Goal: Task Accomplishment & Management: Manage account settings

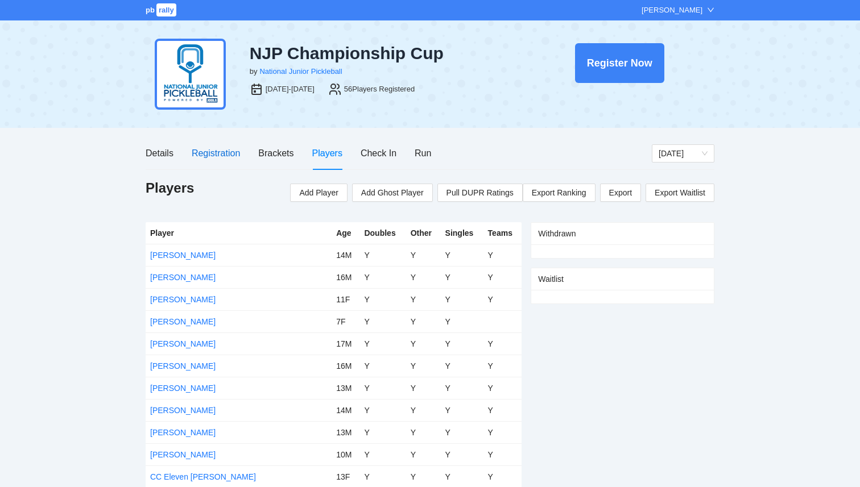
click at [231, 151] on div "Registration" at bounding box center [216, 153] width 48 height 14
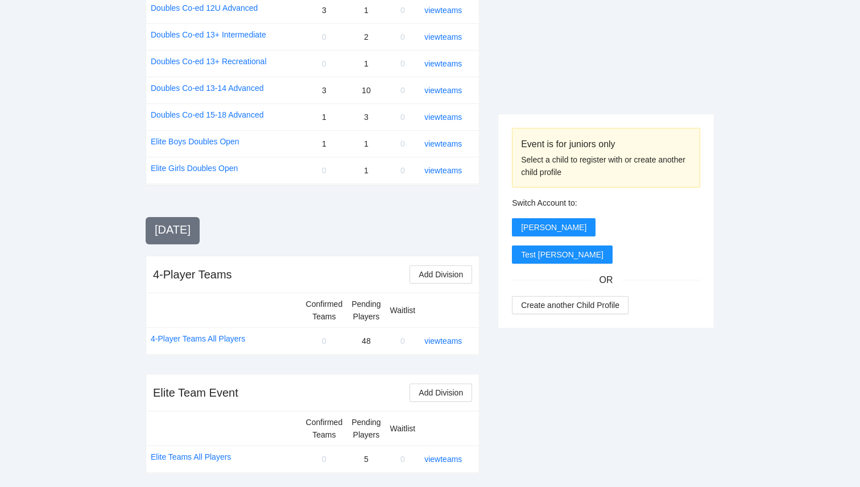
scroll to position [1338, 0]
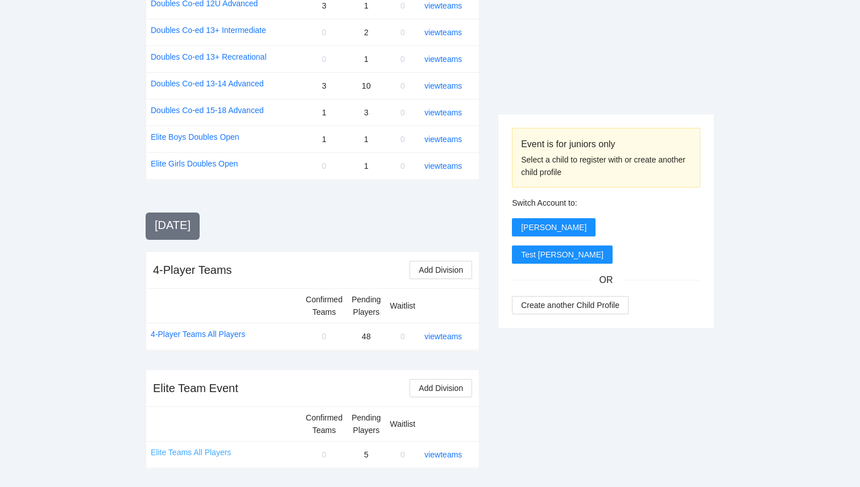
click at [189, 454] on link "Elite Teams All Players" at bounding box center [191, 452] width 80 height 13
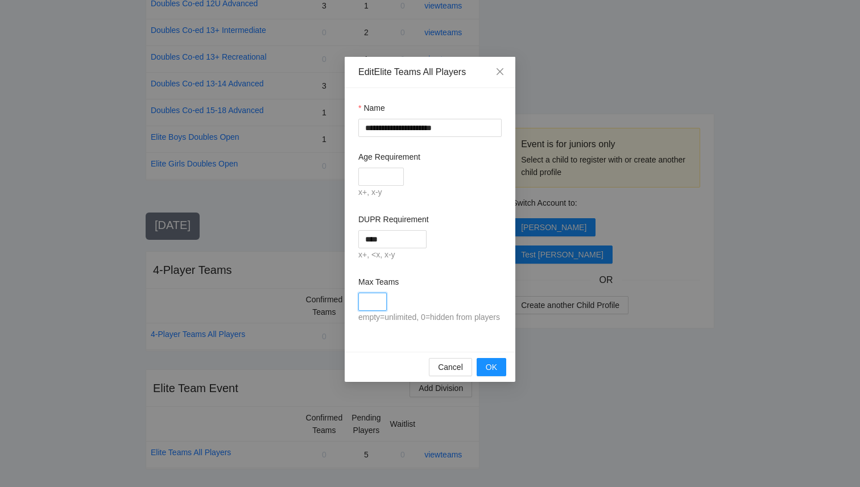
click at [381, 303] on input "Max Teams" at bounding box center [372, 302] width 28 height 18
type input "*"
click at [444, 299] on div "*" at bounding box center [429, 302] width 143 height 18
click at [486, 374] on span "OK" at bounding box center [491, 367] width 11 height 13
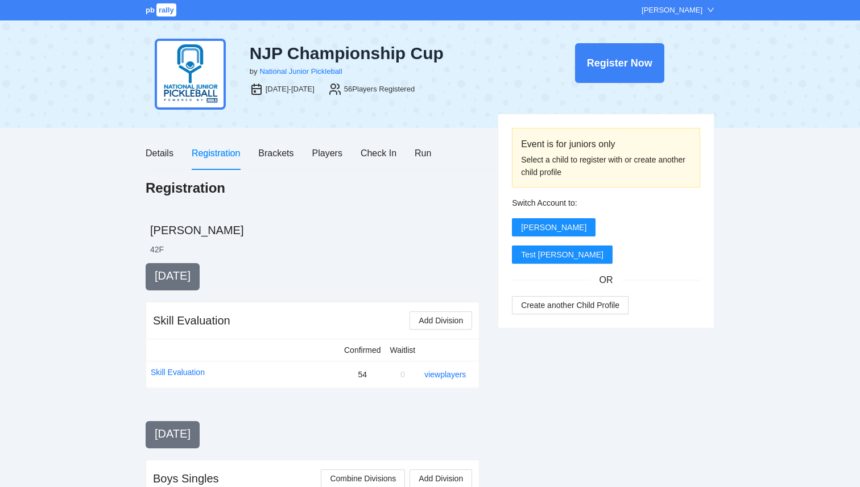
scroll to position [1338, 0]
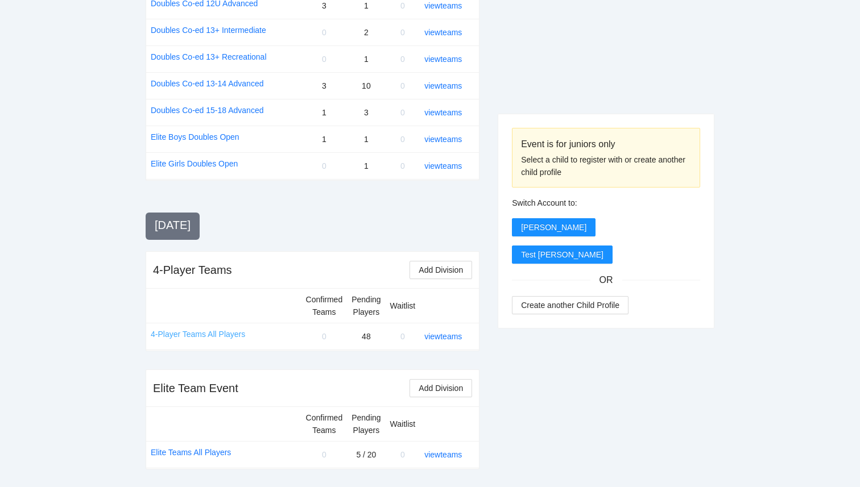
click at [198, 333] on link "4-Player Teams All Players" at bounding box center [198, 334] width 94 height 13
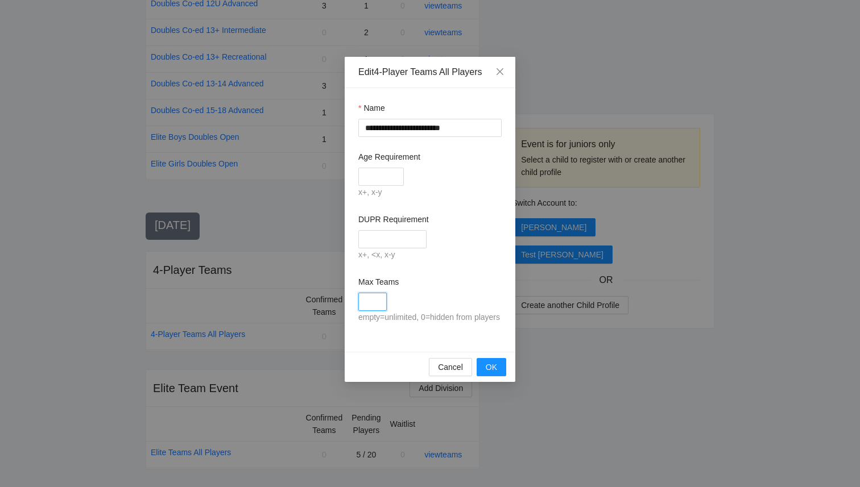
click at [369, 298] on input "Max Teams" at bounding box center [372, 302] width 28 height 18
type input "*"
type input "**"
click at [480, 318] on div "empty=unlimited, 0=hidden from players" at bounding box center [429, 318] width 143 height 14
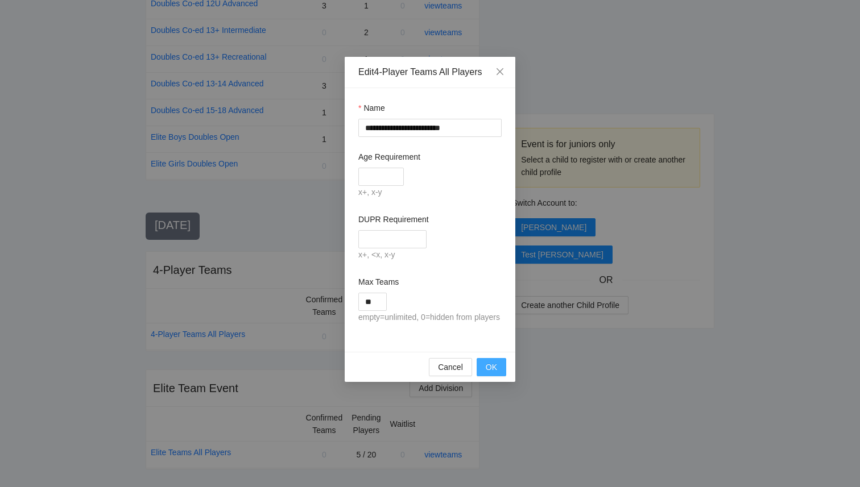
click at [489, 374] on span "OK" at bounding box center [491, 367] width 11 height 13
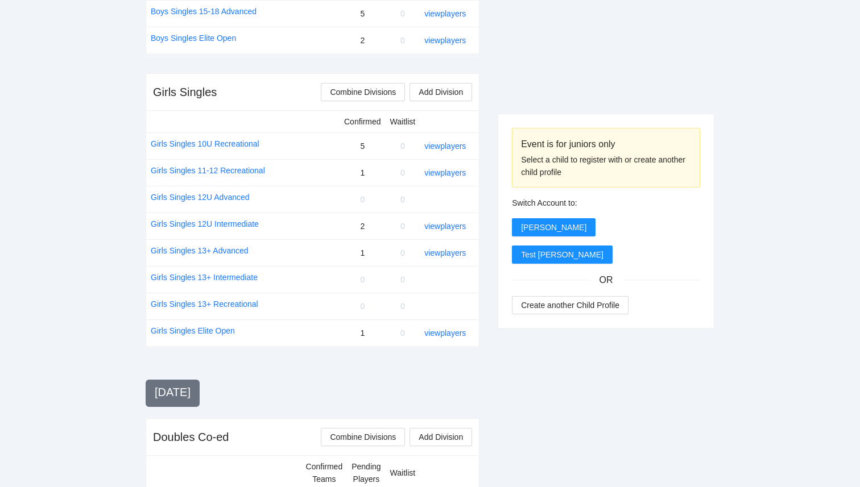
scroll to position [749, 0]
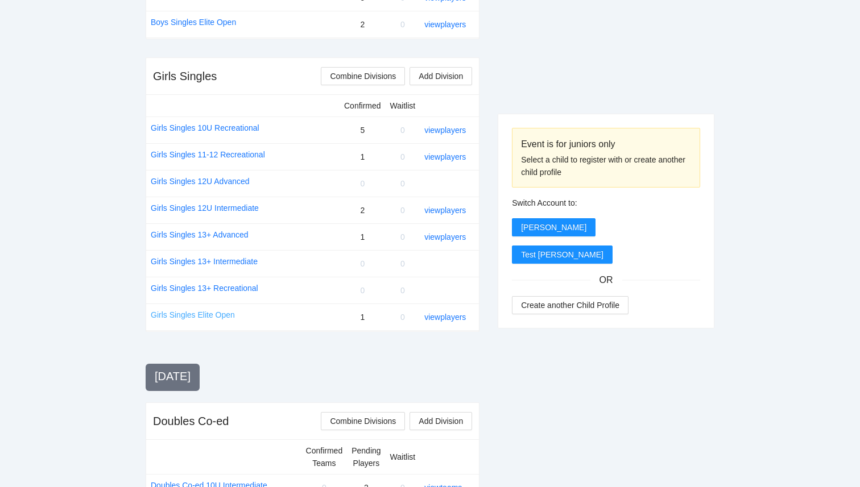
click at [186, 315] on link "Girls Singles Elite Open" at bounding box center [193, 315] width 84 height 13
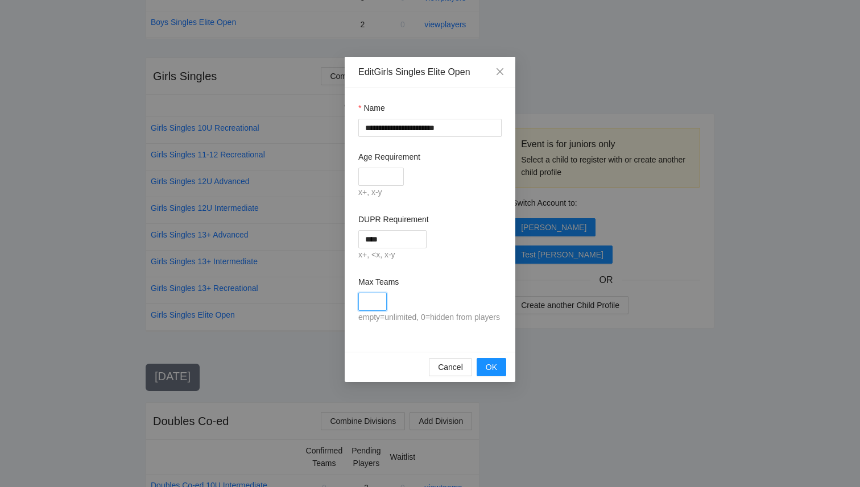
click at [370, 302] on input "Max Teams" at bounding box center [372, 302] width 28 height 18
type input "**"
click at [495, 374] on span "OK" at bounding box center [491, 367] width 11 height 13
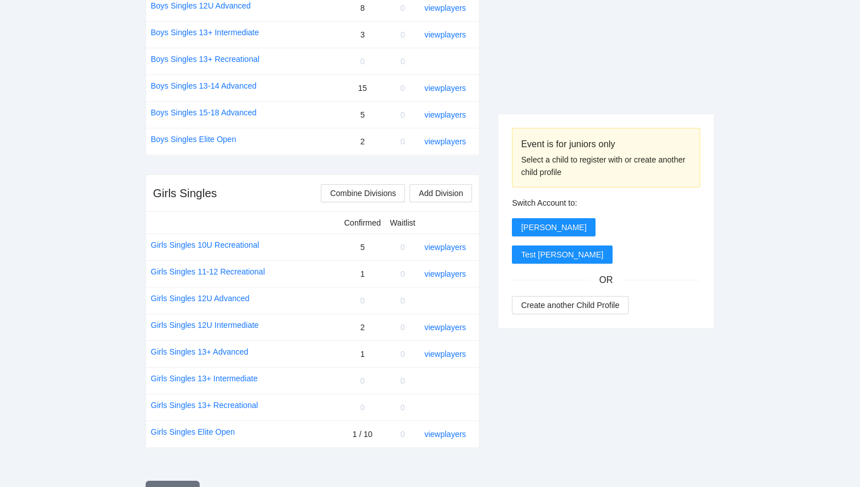
scroll to position [620, 0]
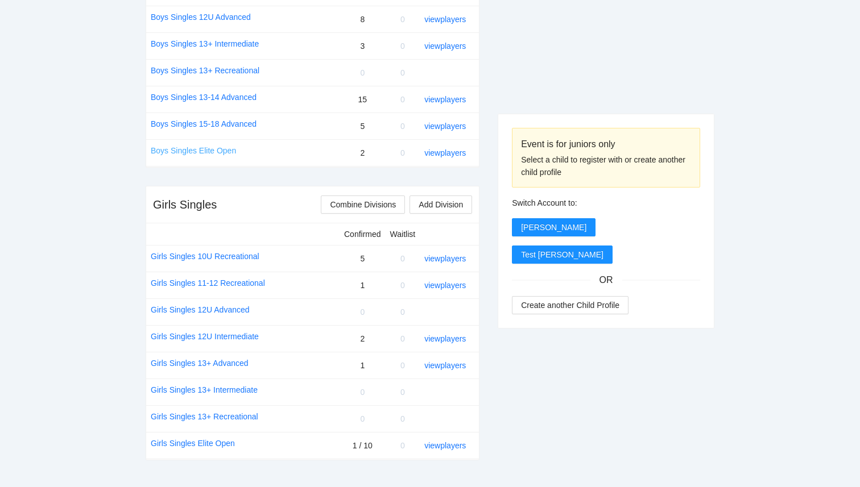
click at [198, 154] on link "Boys Singles Elite Open" at bounding box center [193, 150] width 85 height 13
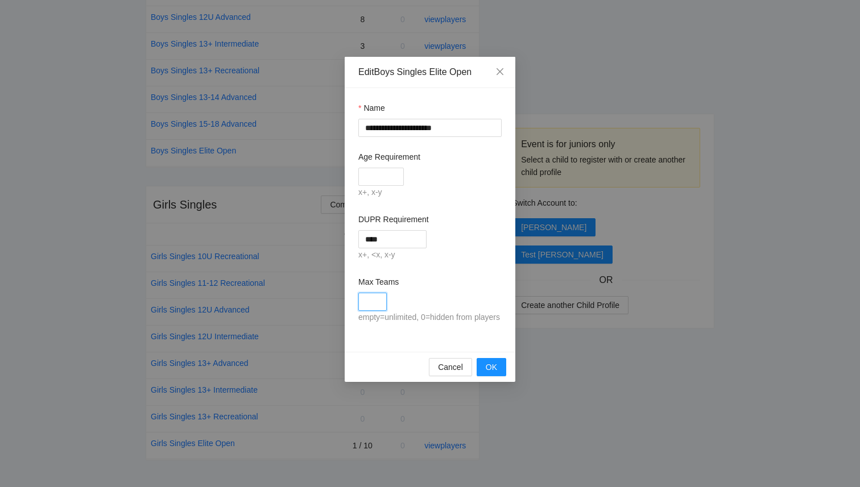
click at [376, 306] on input "Max Teams" at bounding box center [372, 302] width 28 height 18
type input "**"
click at [493, 374] on span "OK" at bounding box center [491, 367] width 11 height 13
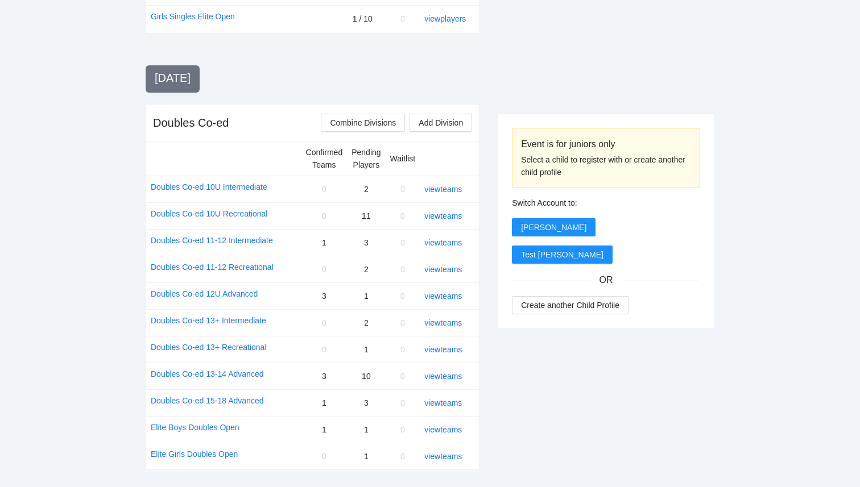
scroll to position [1063, 0]
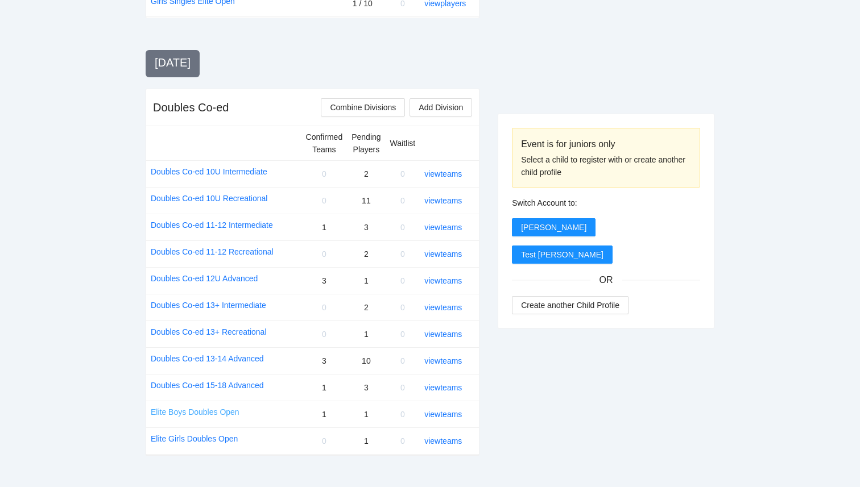
click at [198, 412] on link "Elite Boys Doubles Open" at bounding box center [195, 412] width 89 height 13
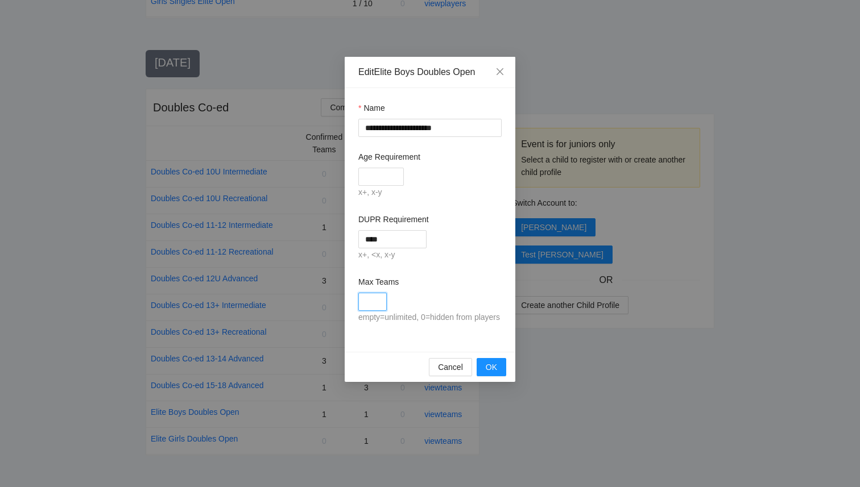
click at [374, 302] on input "Max Teams" at bounding box center [372, 302] width 28 height 18
type input "*"
click at [500, 376] on button "OK" at bounding box center [491, 367] width 30 height 18
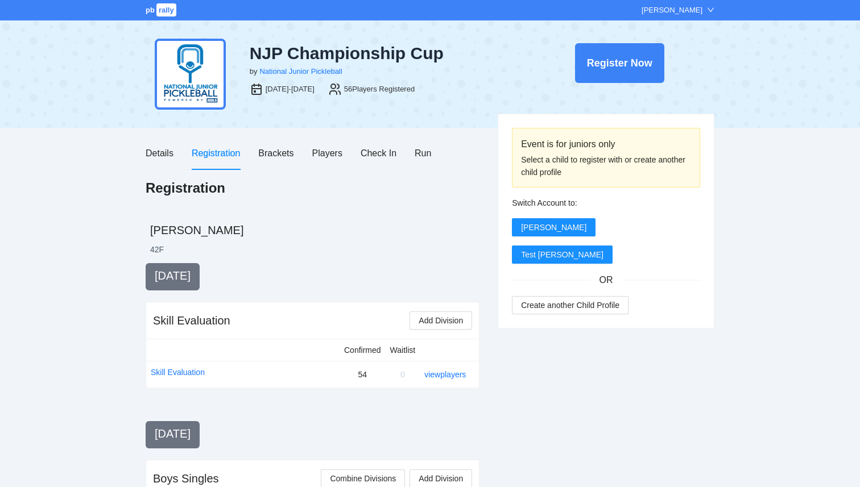
scroll to position [1063, 0]
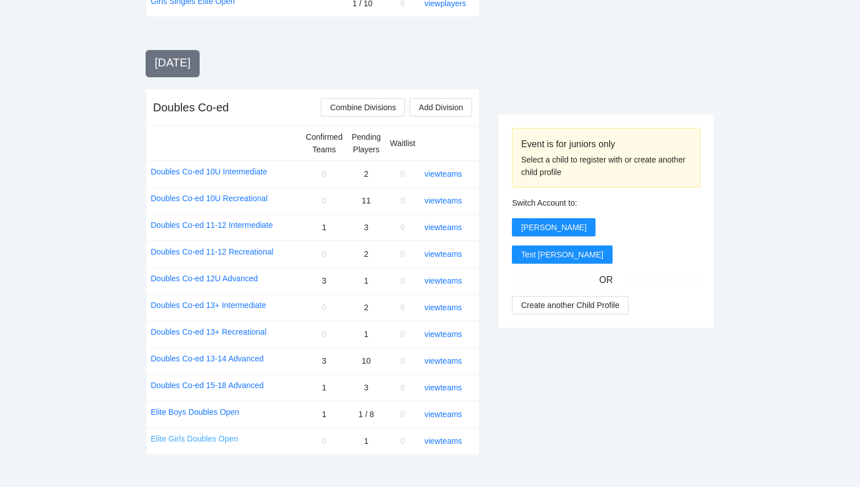
click at [227, 440] on link "Elite Girls Doubles Open" at bounding box center [194, 439] width 87 height 13
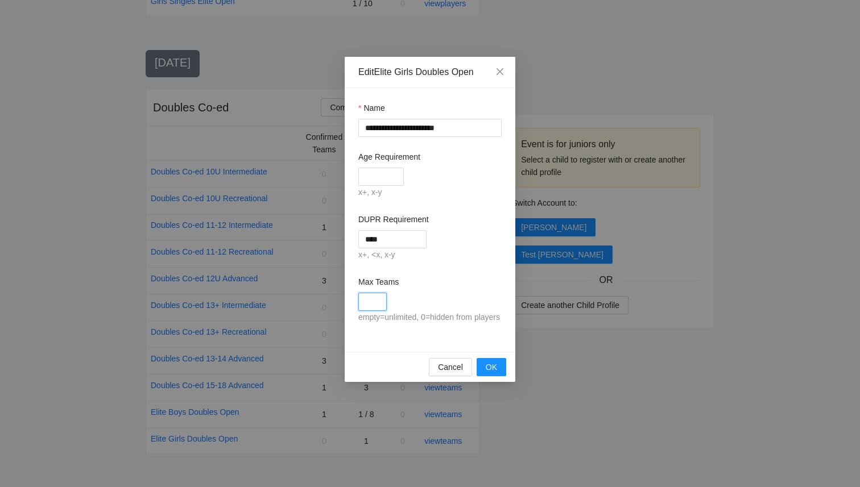
click at [372, 300] on input "Max Teams" at bounding box center [372, 302] width 28 height 18
type input "*"
click at [491, 374] on span "OK" at bounding box center [491, 367] width 11 height 13
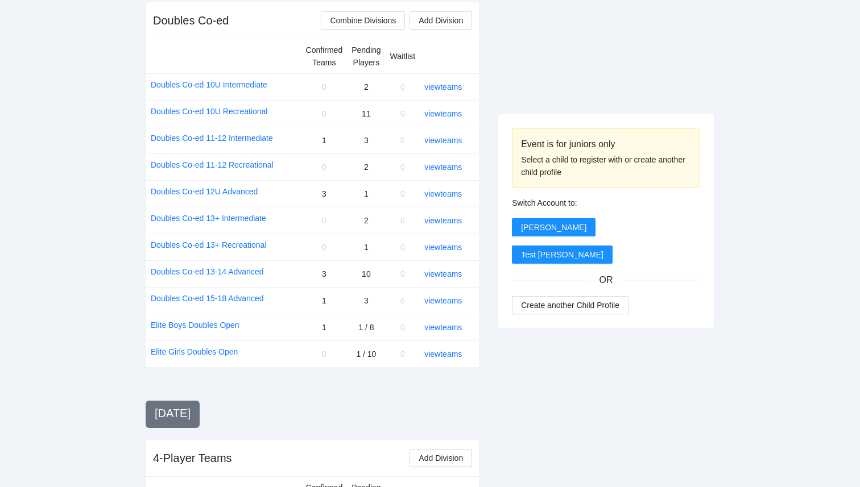
scroll to position [1152, 0]
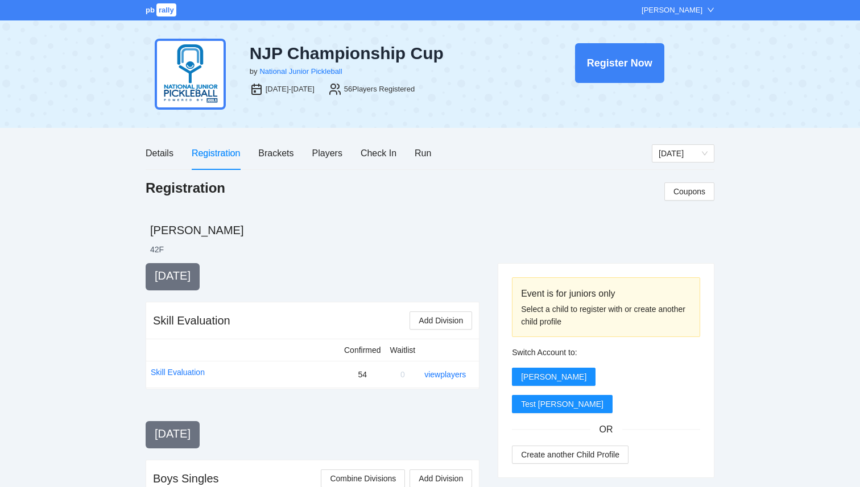
click at [163, 14] on span "rally" at bounding box center [166, 9] width 20 height 13
